Goal: Check status: Check status

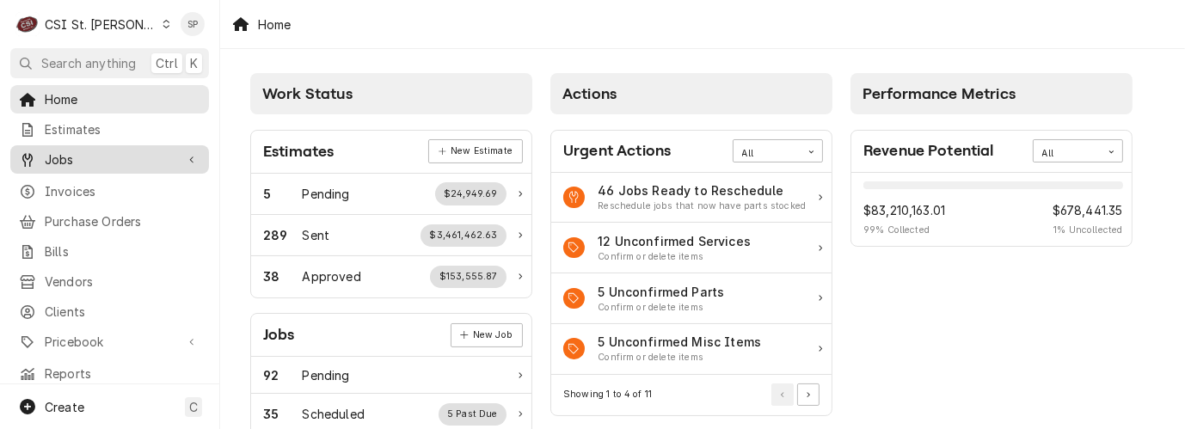
click at [91, 156] on span "Jobs" at bounding box center [110, 159] width 130 height 18
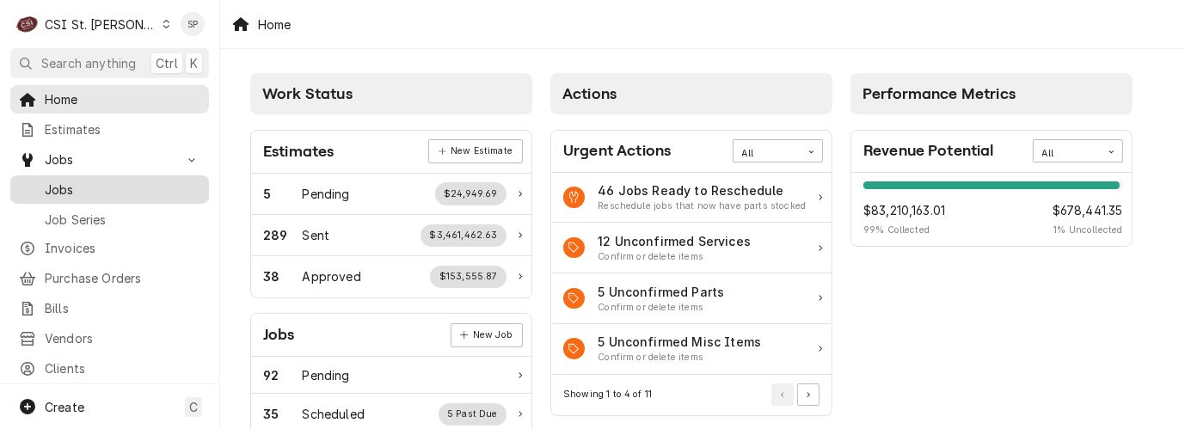
click at [74, 189] on span "Jobs" at bounding box center [123, 190] width 156 height 18
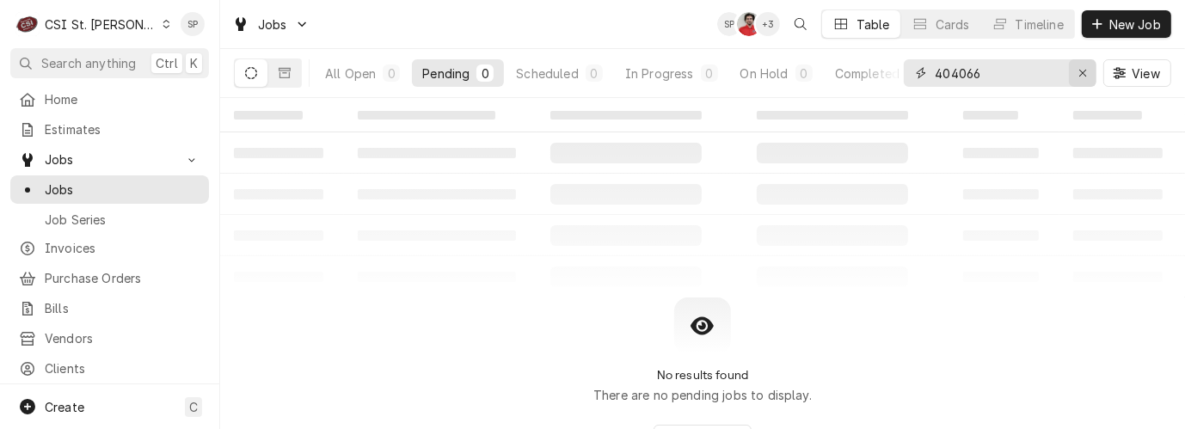
click at [1081, 72] on icon "Erase input" at bounding box center [1082, 73] width 7 height 7
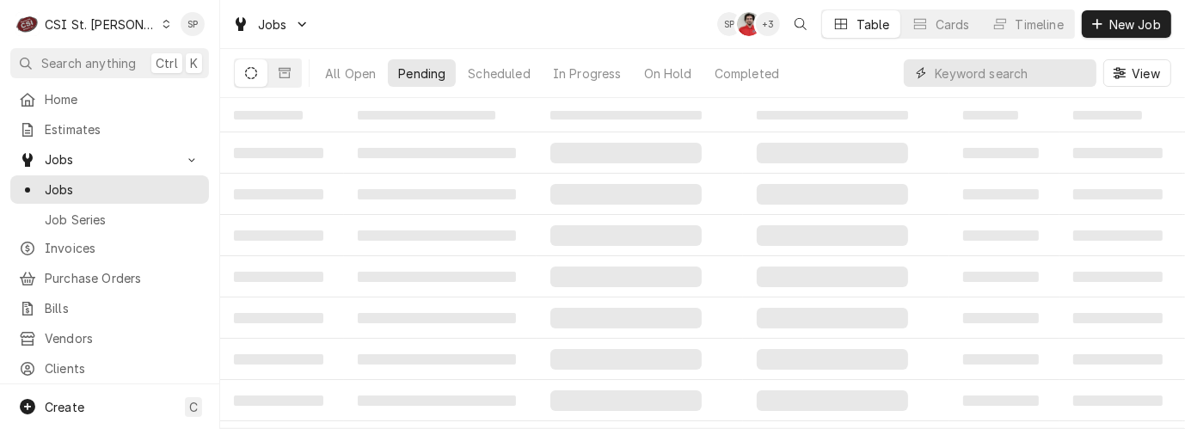
click at [1050, 72] on input "Dynamic Content Wrapper" at bounding box center [1010, 73] width 153 height 28
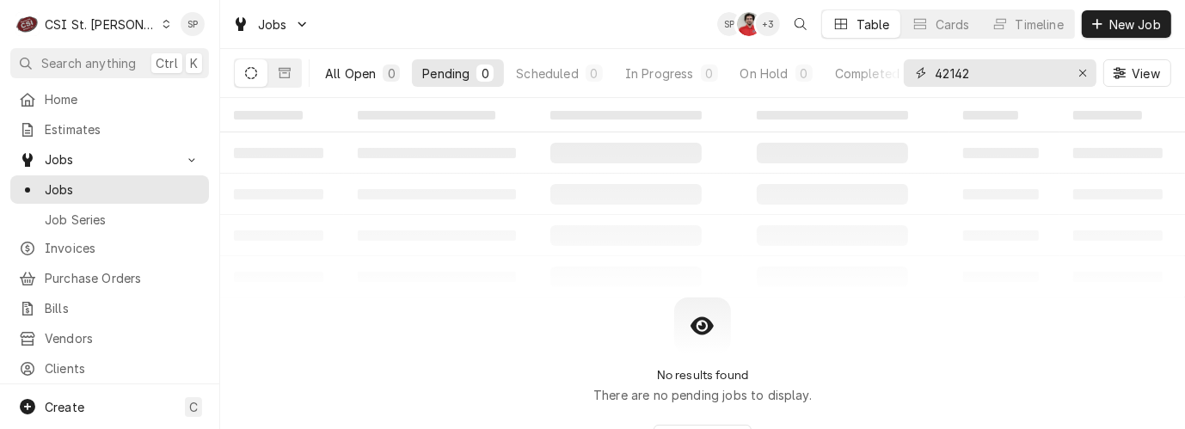
type input "42142"
click at [357, 68] on div "All Open" at bounding box center [350, 73] width 51 height 18
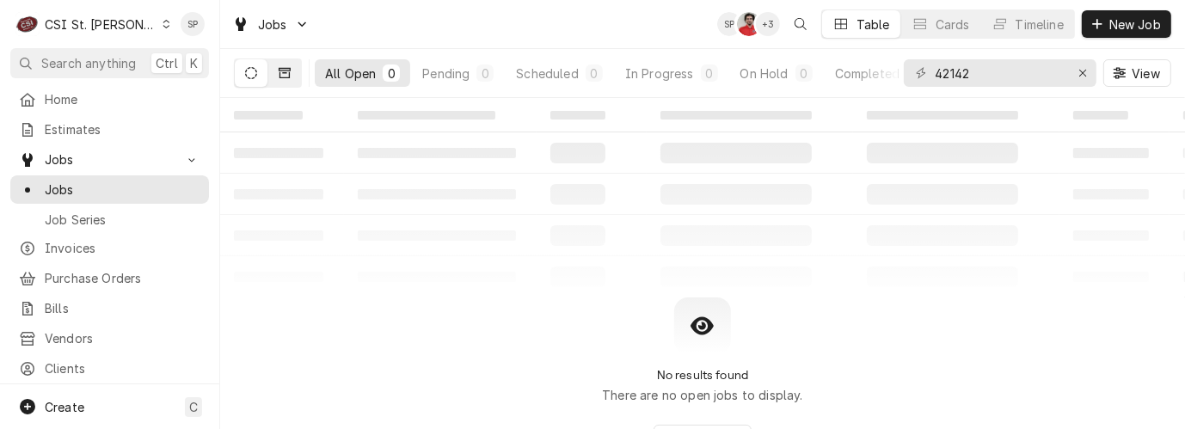
click at [291, 70] on button "Dynamic Content Wrapper" at bounding box center [284, 73] width 33 height 28
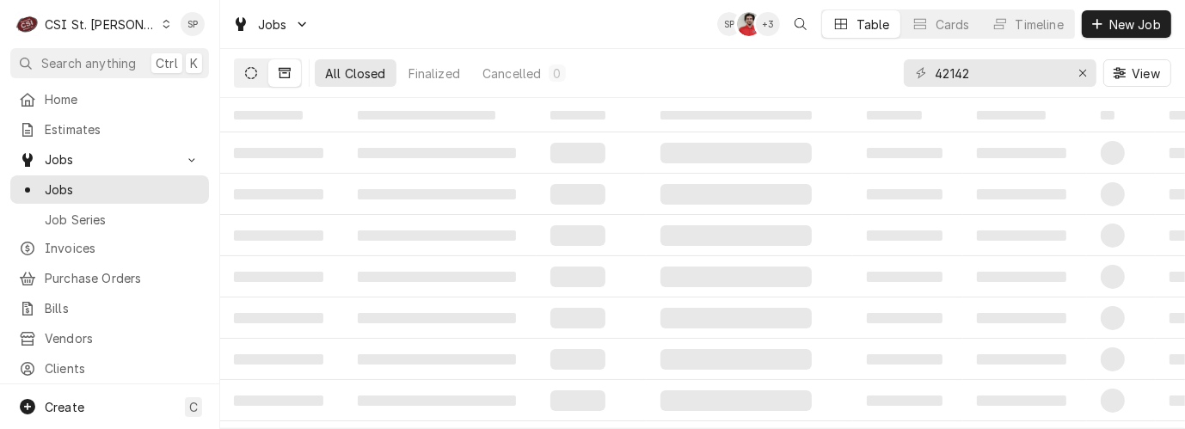
click at [254, 69] on icon "Dynamic Content Wrapper" at bounding box center [251, 73] width 12 height 12
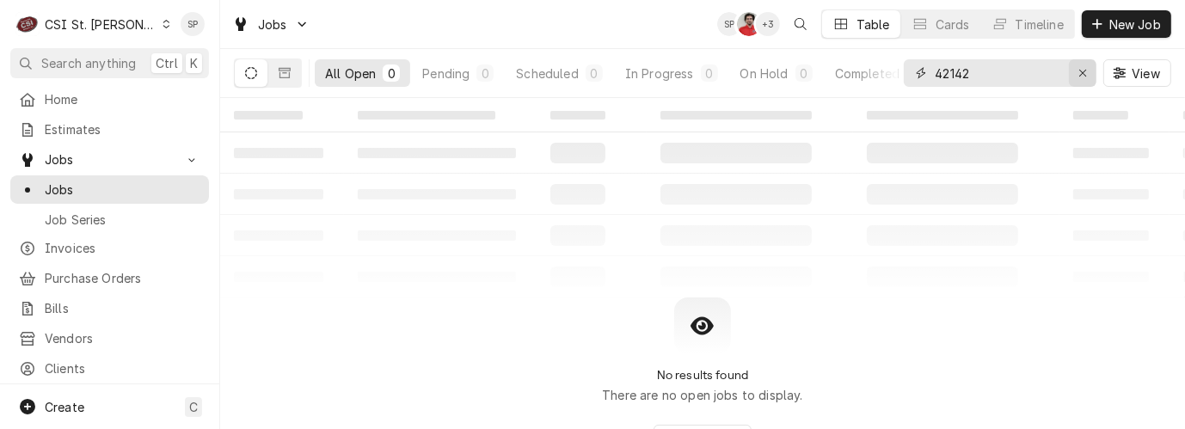
click at [1085, 70] on icon "Erase input" at bounding box center [1082, 73] width 9 height 12
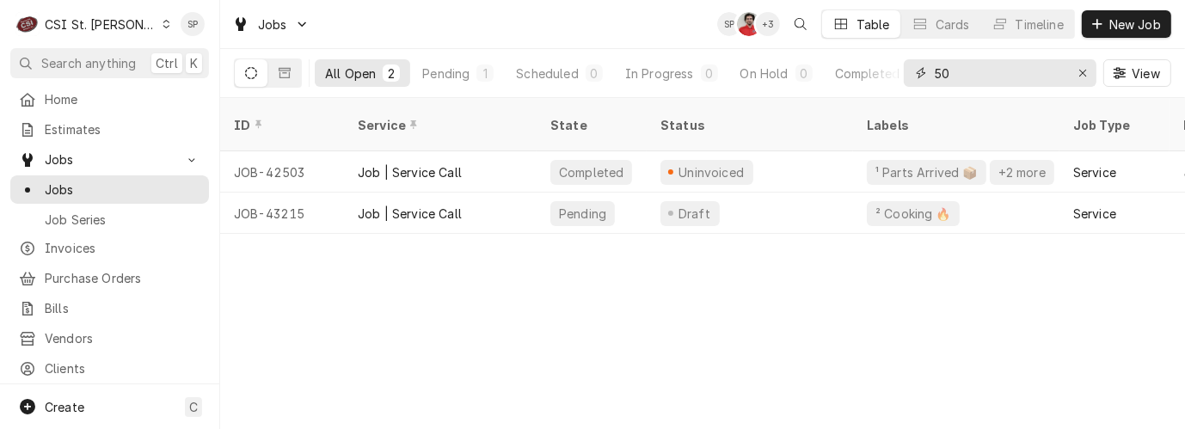
type input "5"
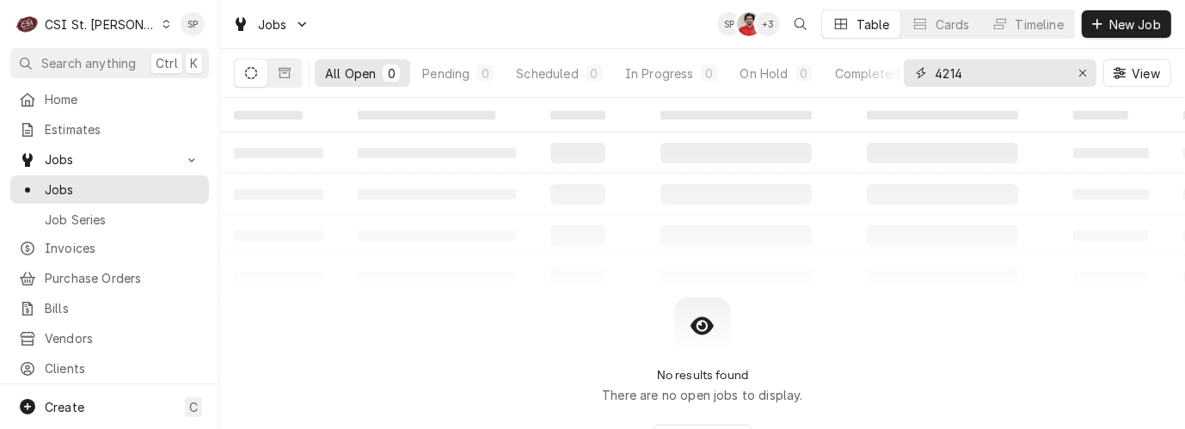
type input "4214"
